Goal: Transaction & Acquisition: Purchase product/service

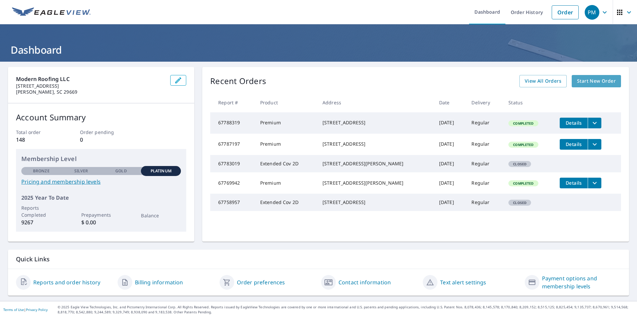
click at [584, 81] on span "Start New Order" at bounding box center [596, 81] width 39 height 8
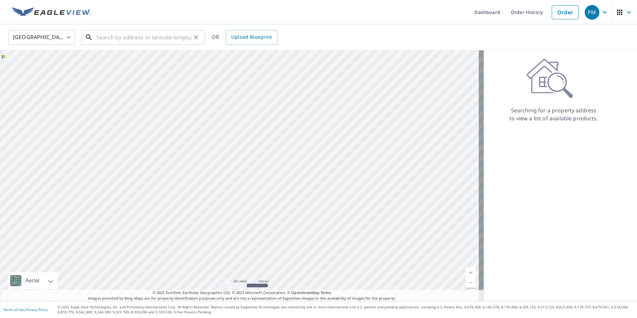
click at [103, 40] on input "text" at bounding box center [143, 37] width 95 height 19
click at [116, 37] on input "[STREET_ADDRESS]" at bounding box center [143, 37] width 95 height 19
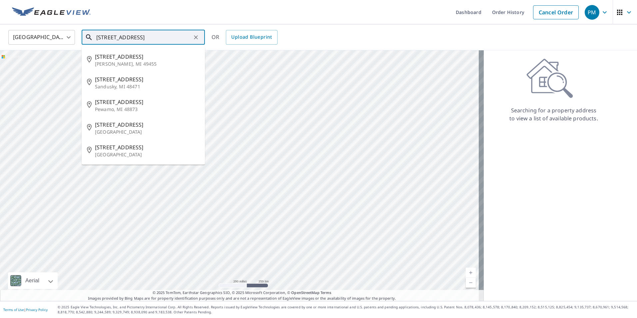
click at [138, 37] on input "[STREET_ADDRESS]" at bounding box center [143, 37] width 95 height 19
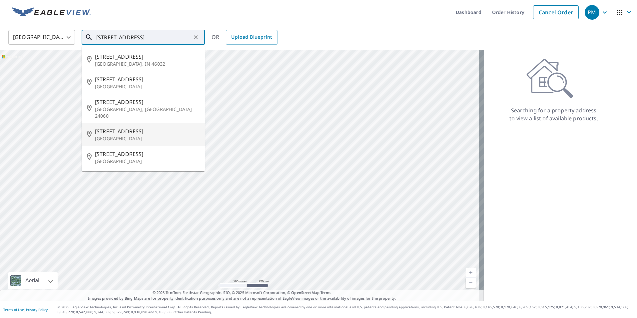
click at [121, 128] on span "[STREET_ADDRESS]" at bounding box center [147, 131] width 105 height 8
type input "[STREET_ADDRESS]"
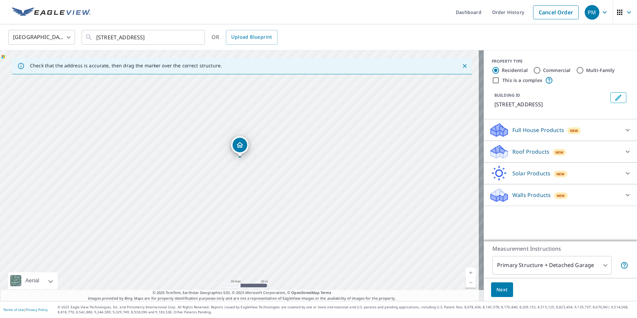
drag, startPoint x: 173, startPoint y: 148, endPoint x: 304, endPoint y: 158, distance: 131.9
click at [304, 158] on div "[STREET_ADDRESS]" at bounding box center [242, 175] width 484 height 250
drag, startPoint x: 221, startPoint y: 143, endPoint x: 227, endPoint y: 142, distance: 6.2
click at [579, 160] on div "Roof Products New" at bounding box center [554, 152] width 131 height 16
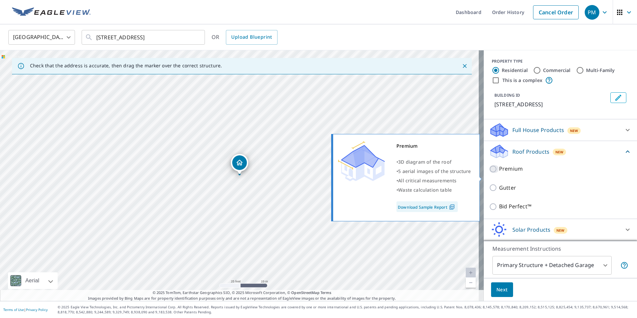
click at [489, 173] on input "Premium" at bounding box center [494, 169] width 10 height 8
checkbox input "true"
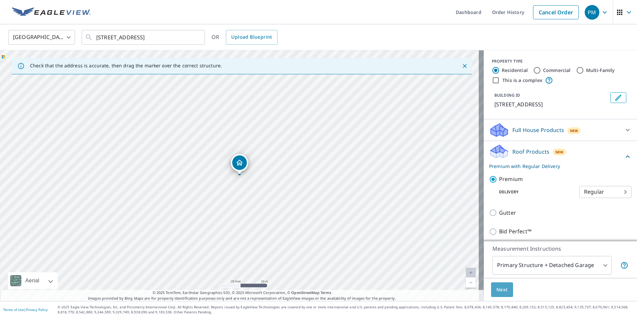
click at [496, 288] on span "Next" at bounding box center [501, 289] width 11 height 8
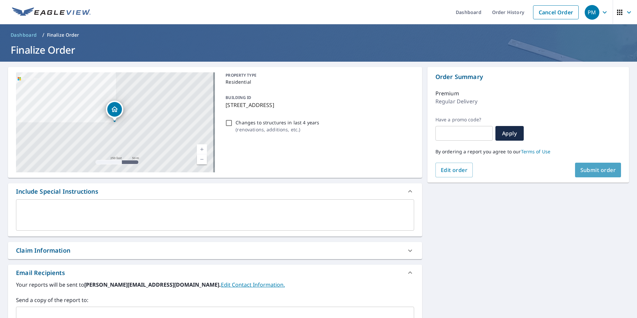
click at [587, 169] on span "Submit order" at bounding box center [598, 169] width 36 height 7
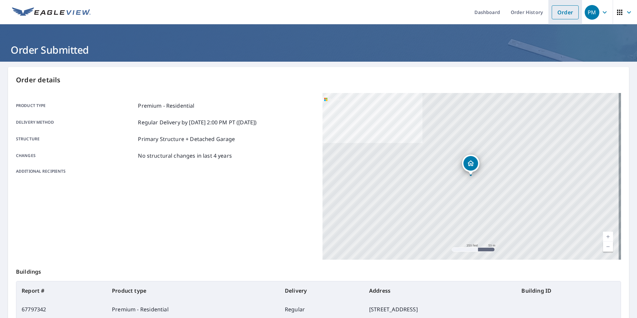
click at [559, 11] on link "Order" at bounding box center [565, 12] width 27 height 14
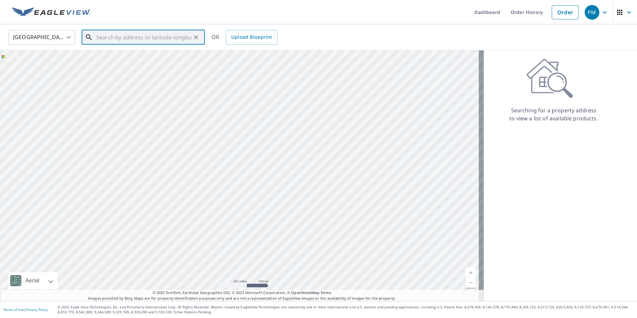
click at [104, 36] on input "text" at bounding box center [143, 37] width 95 height 19
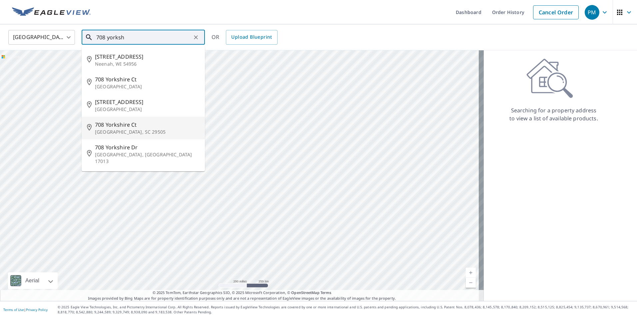
click at [118, 130] on p "[GEOGRAPHIC_DATA], SC 29505" at bounding box center [147, 132] width 105 height 7
type input "[STREET_ADDRESS]"
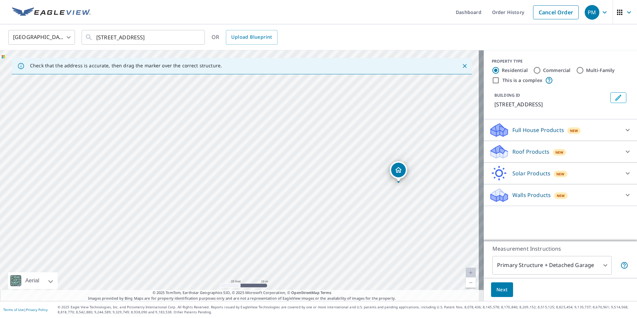
drag, startPoint x: 121, startPoint y: 136, endPoint x: 317, endPoint y: 152, distance: 196.5
click at [317, 152] on div "[STREET_ADDRESS]" at bounding box center [242, 175] width 484 height 250
click at [417, 190] on div "[STREET_ADDRESS]" at bounding box center [242, 175] width 484 height 250
click at [235, 171] on div "Dropped pin, building 1, Residential property, 708 Yorkshire Ct Florence, SC 29…" at bounding box center [239, 171] width 9 height 7
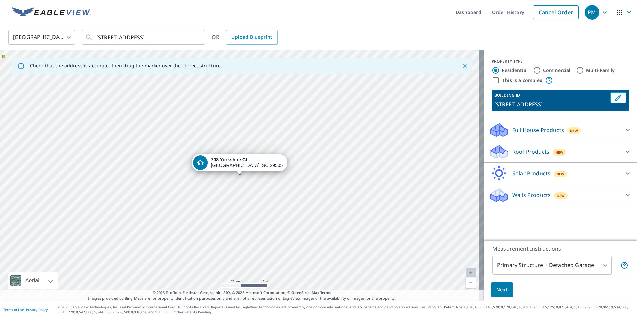
click at [238, 188] on div "[STREET_ADDRESS]" at bounding box center [242, 175] width 484 height 250
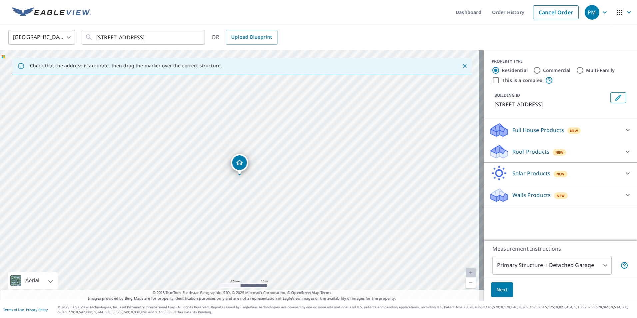
click at [526, 148] on p "Roof Products" at bounding box center [530, 152] width 37 height 8
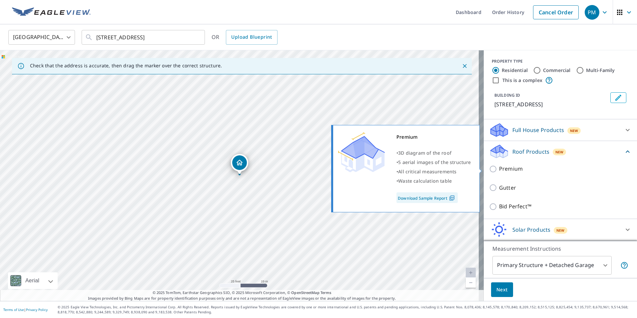
click at [489, 167] on input "Premium" at bounding box center [494, 169] width 10 height 8
checkbox input "true"
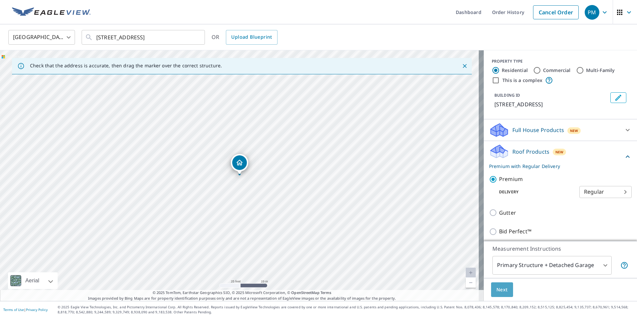
click at [497, 288] on span "Next" at bounding box center [501, 289] width 11 height 8
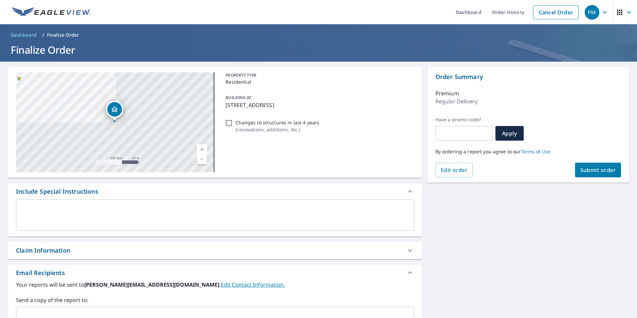
click at [593, 169] on span "Submit order" at bounding box center [598, 169] width 36 height 7
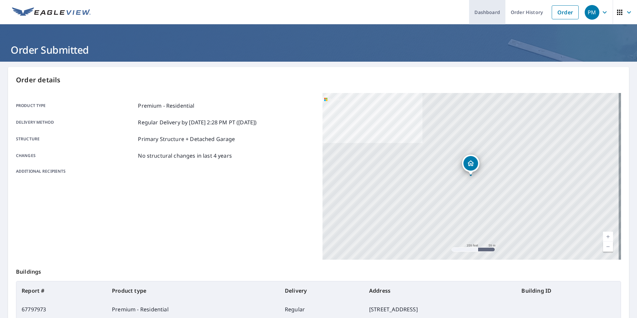
click at [485, 11] on link "Dashboard" at bounding box center [487, 12] width 36 height 24
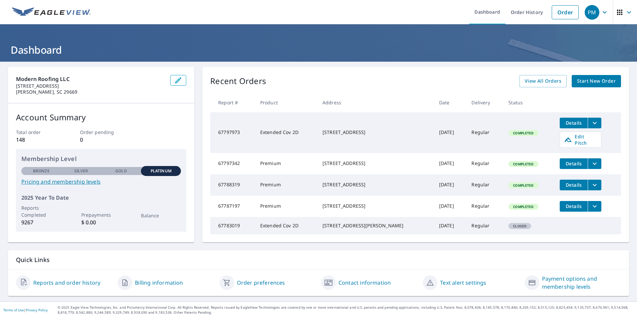
scroll to position [10, 0]
click at [352, 283] on link "Contact information" at bounding box center [364, 282] width 52 height 8
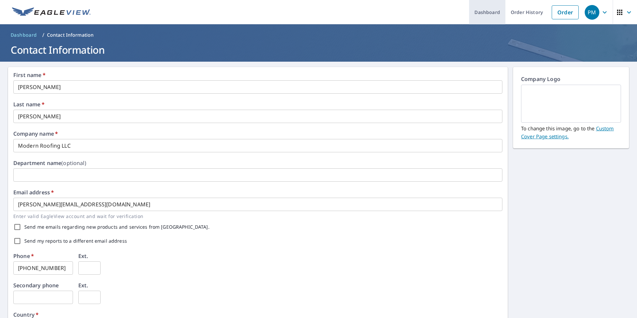
click at [484, 13] on link "Dashboard" at bounding box center [487, 12] width 36 height 24
